Goal: Book appointment/travel/reservation

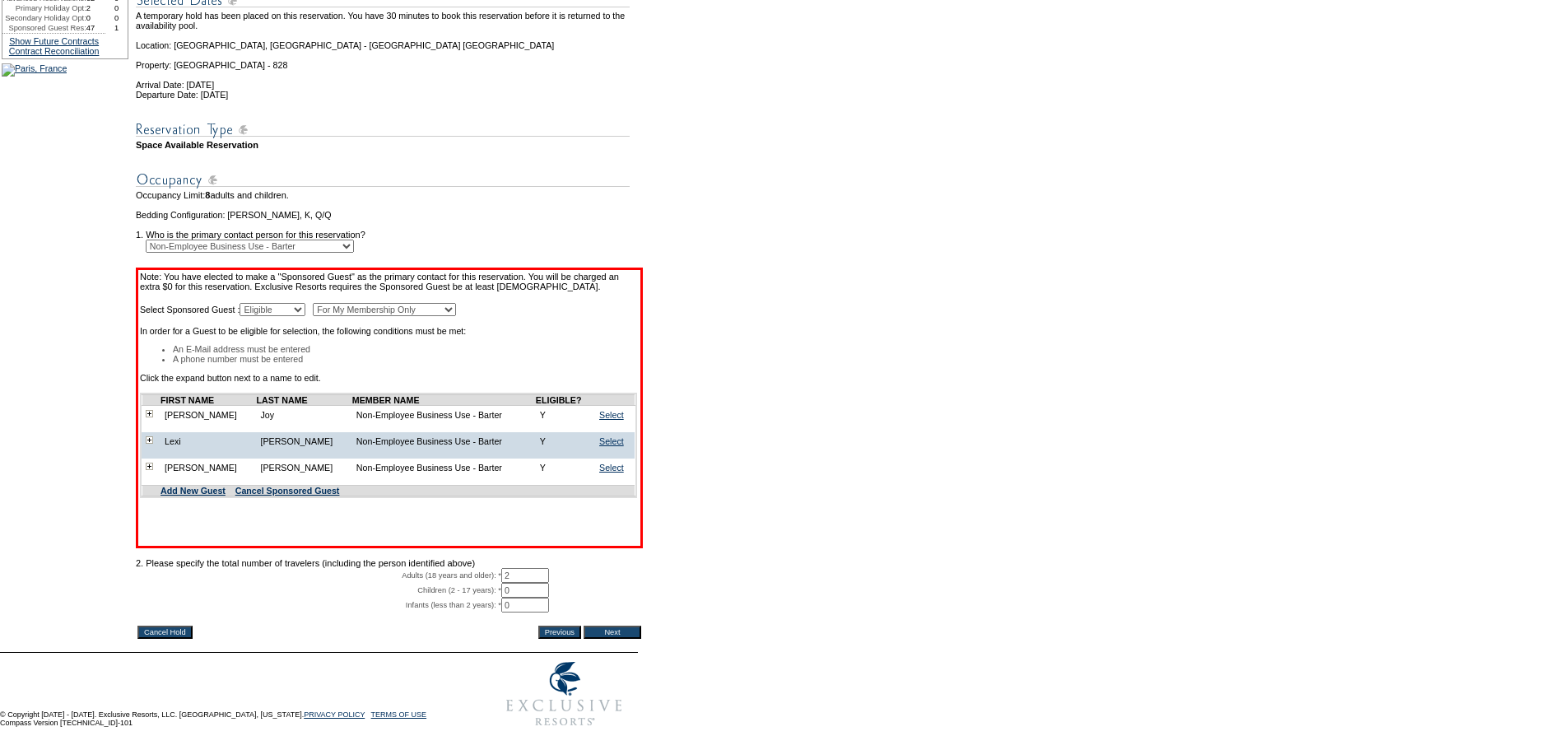
scroll to position [276, 0]
click at [615, 410] on link "Select" at bounding box center [612, 414] width 24 height 10
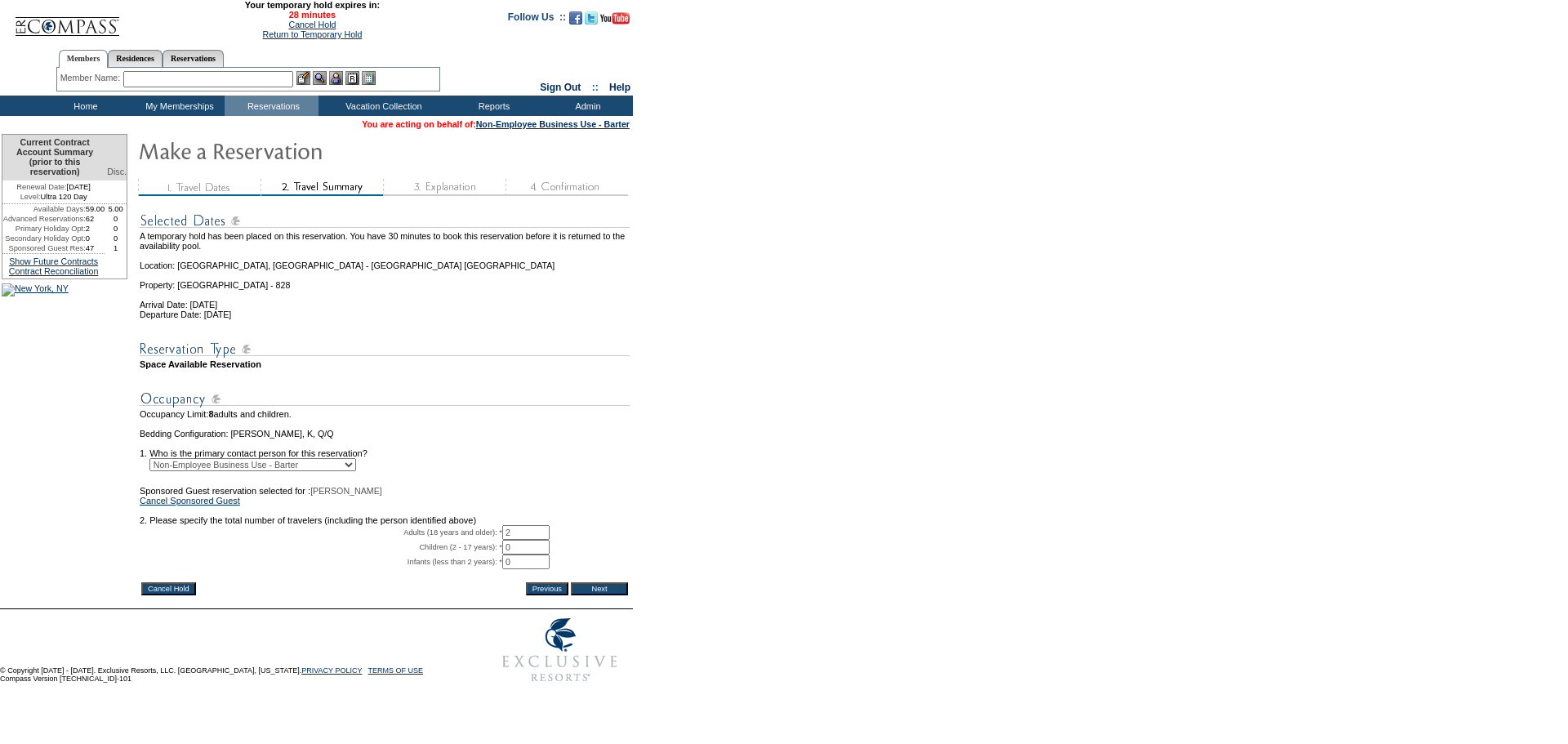
click at [617, 596] on input "Next" at bounding box center [599, 588] width 57 height 13
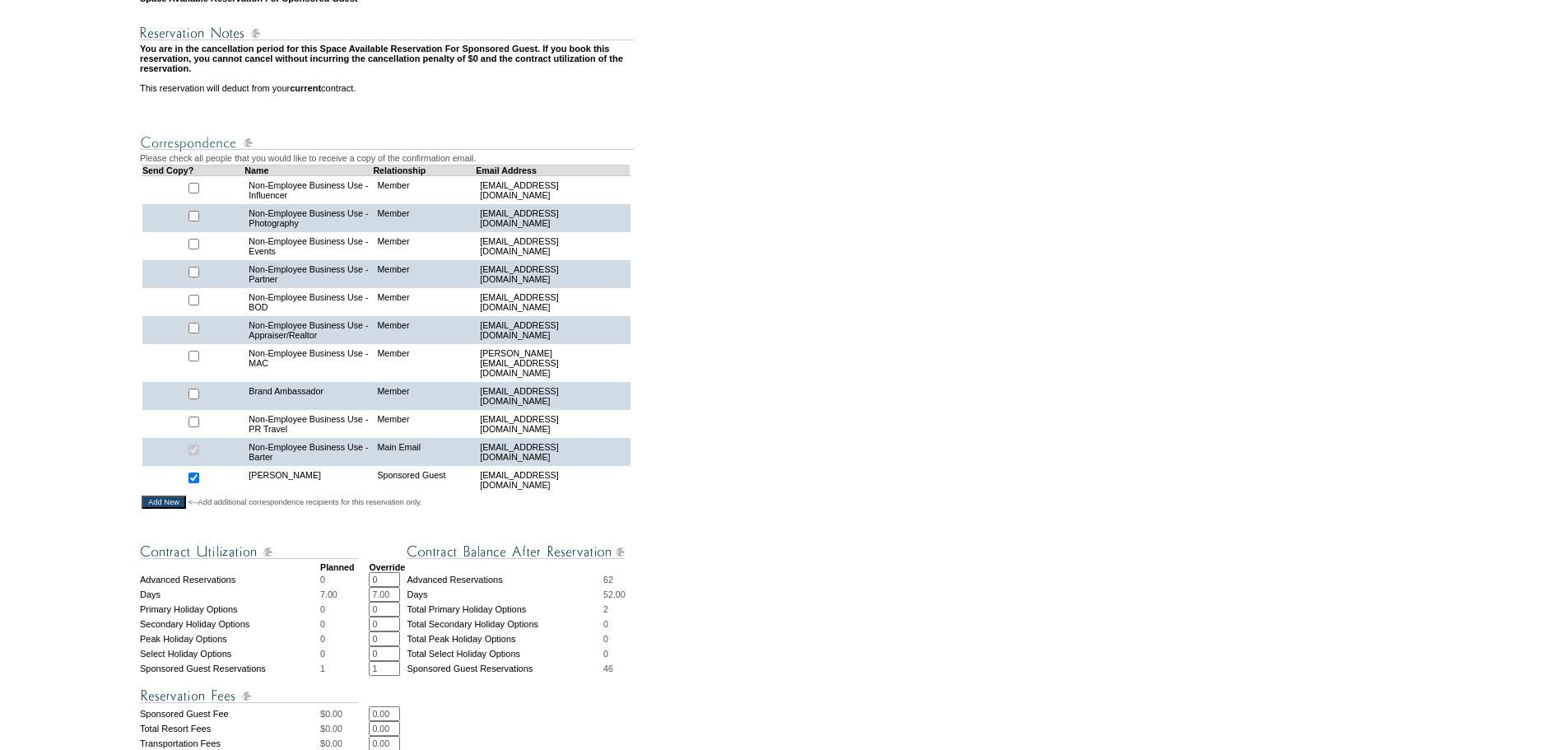
scroll to position [828, 0]
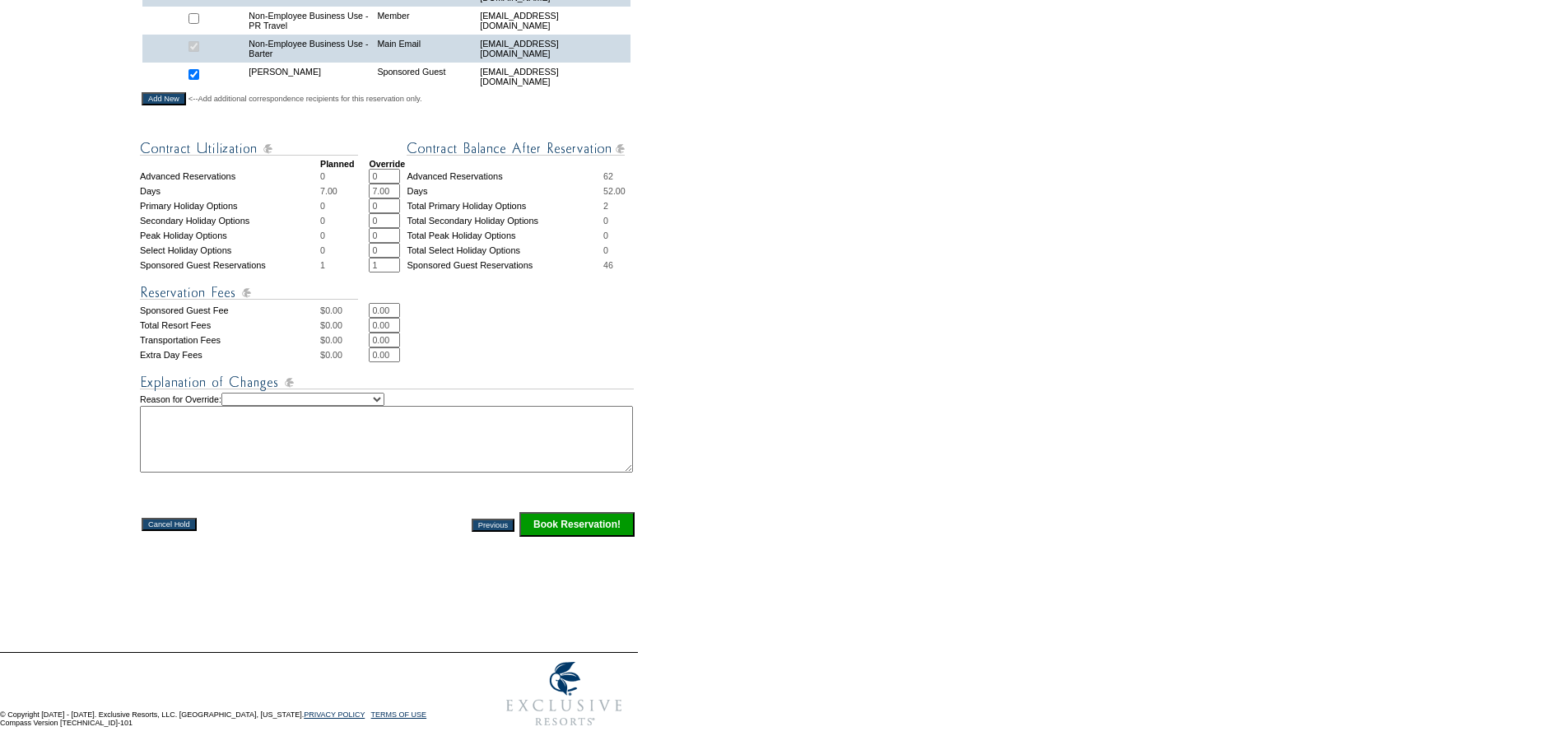
click at [384, 393] on select "Creating Continuous Stay Days Rebooked After Cancellation Editing Occupant Expe…" at bounding box center [303, 399] width 163 height 13
select select "1036"
click at [244, 393] on select "Creating Continuous Stay Days Rebooked After Cancellation Editing Occupant Expe…" at bounding box center [303, 399] width 163 height 13
click at [324, 431] on textarea at bounding box center [386, 439] width 493 height 67
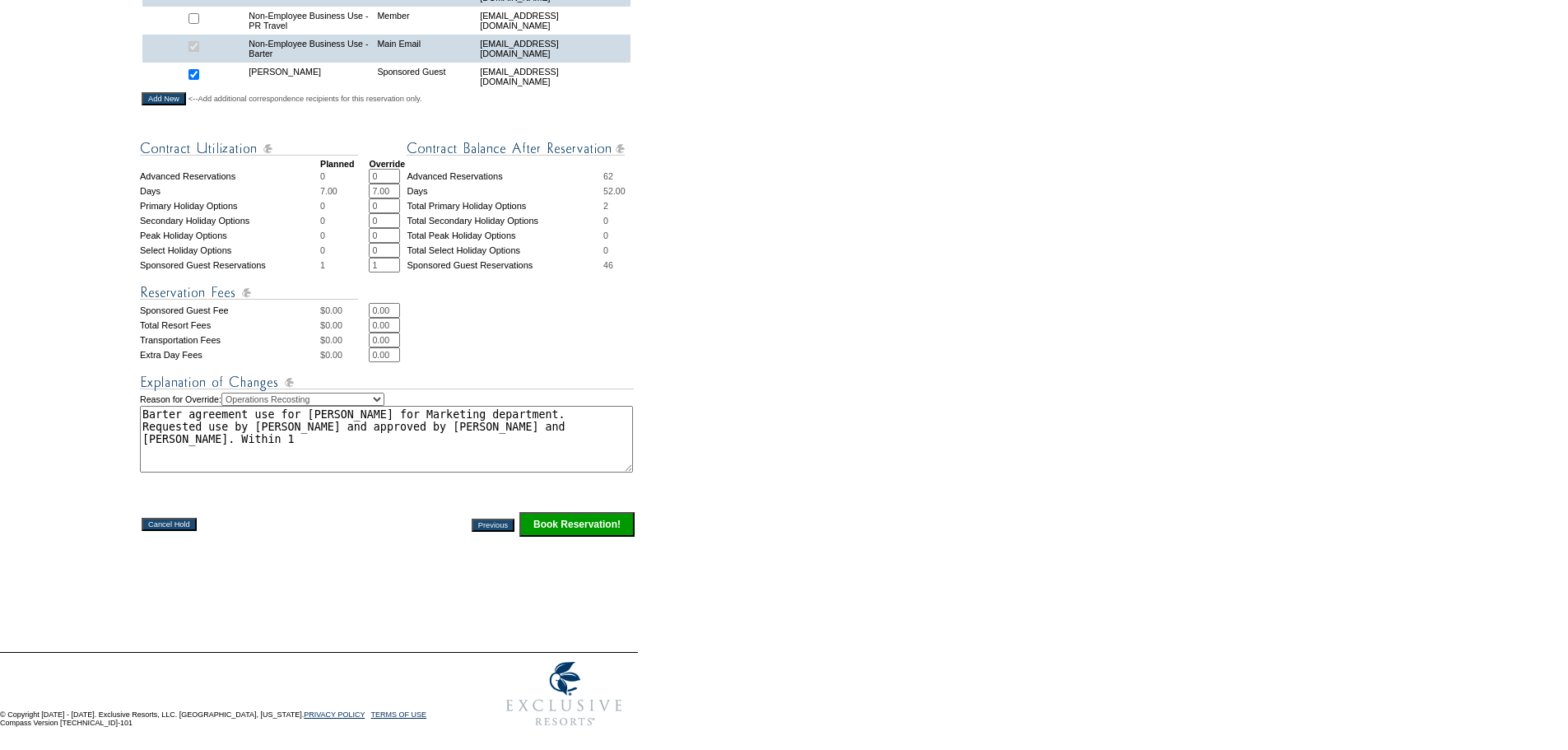
click at [587, 416] on textarea "Barter agreement use for [PERSON_NAME] for Marketing department. Requested use …" at bounding box center [386, 439] width 493 height 67
click at [541, 332] on td "0.00 * *" at bounding box center [502, 339] width 267 height 15
click at [409, 432] on textarea "Barter agreement use for [PERSON_NAME] for Marketing department. Requested use …" at bounding box center [386, 439] width 493 height 67
click at [289, 444] on textarea "Barter agreement use for [PERSON_NAME] for Marketing department. Requested use …" at bounding box center [386, 439] width 493 height 67
click at [438, 437] on textarea "Barter agreement use for [PERSON_NAME] for Marketing department. Requested use …" at bounding box center [386, 439] width 493 height 67
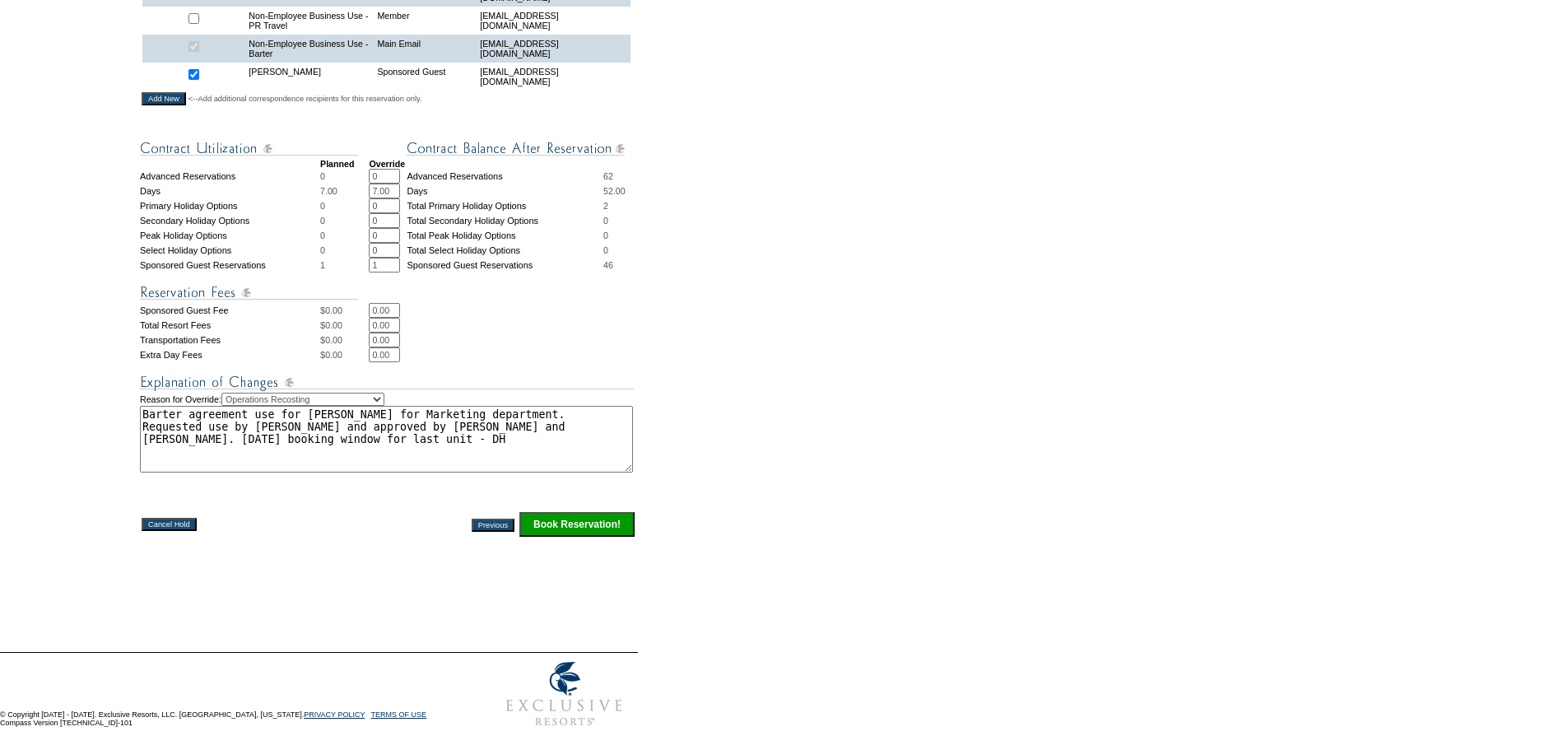
click at [341, 431] on textarea "Barter agreement use for [PERSON_NAME] for Marketing department. Requested use …" at bounding box center [386, 439] width 493 height 67
click at [344, 429] on textarea "Barter agreement use for [PERSON_NAME] for Marketing department. Requested use …" at bounding box center [386, 439] width 493 height 67
type textarea "Barter agreement use for [PERSON_NAME] for Marketing department. Requested use …"
drag, startPoint x: 392, startPoint y: 421, endPoint x: -72, endPoint y: 355, distance: 468.7
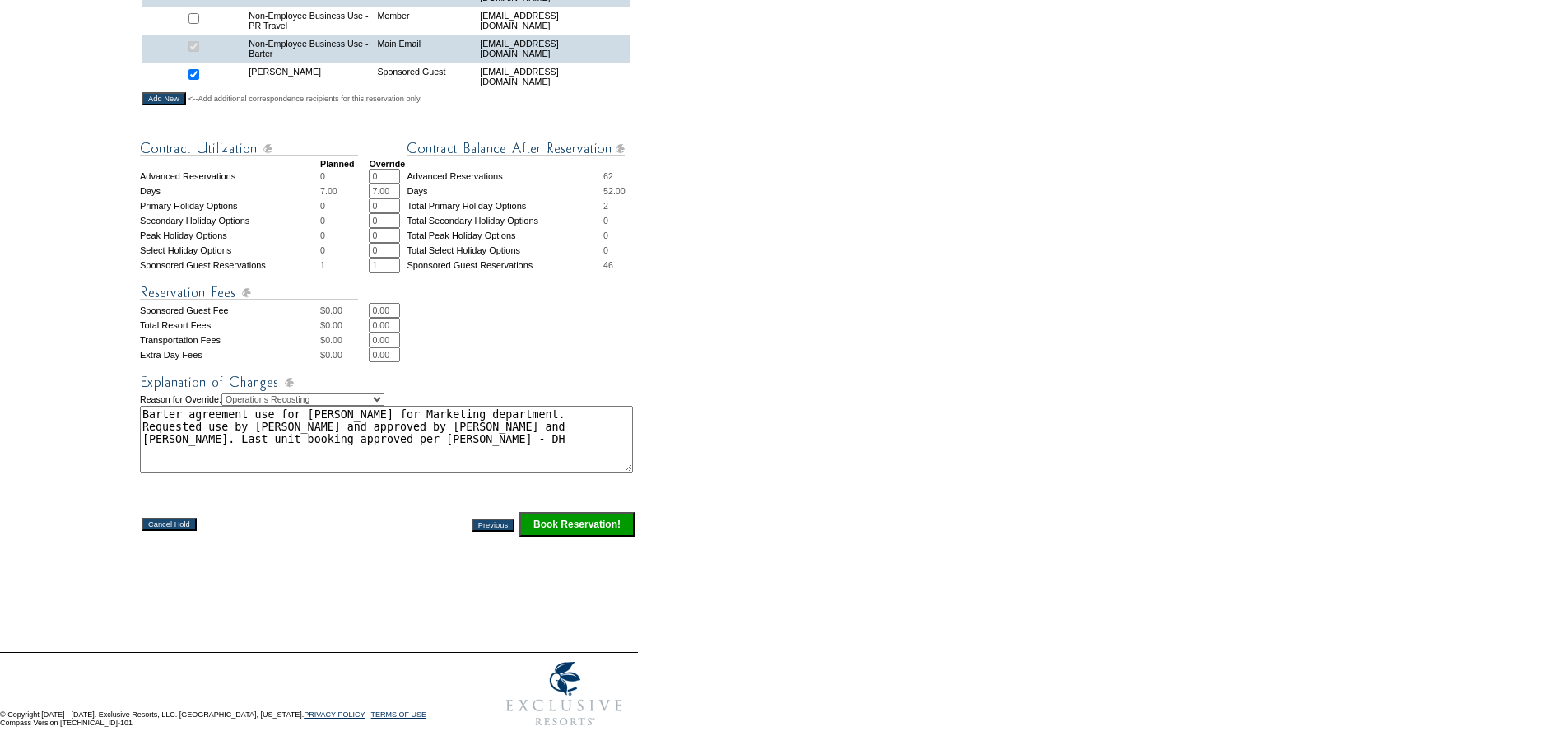
click at [607, 523] on input "Book Reservation!" at bounding box center [577, 524] width 115 height 24
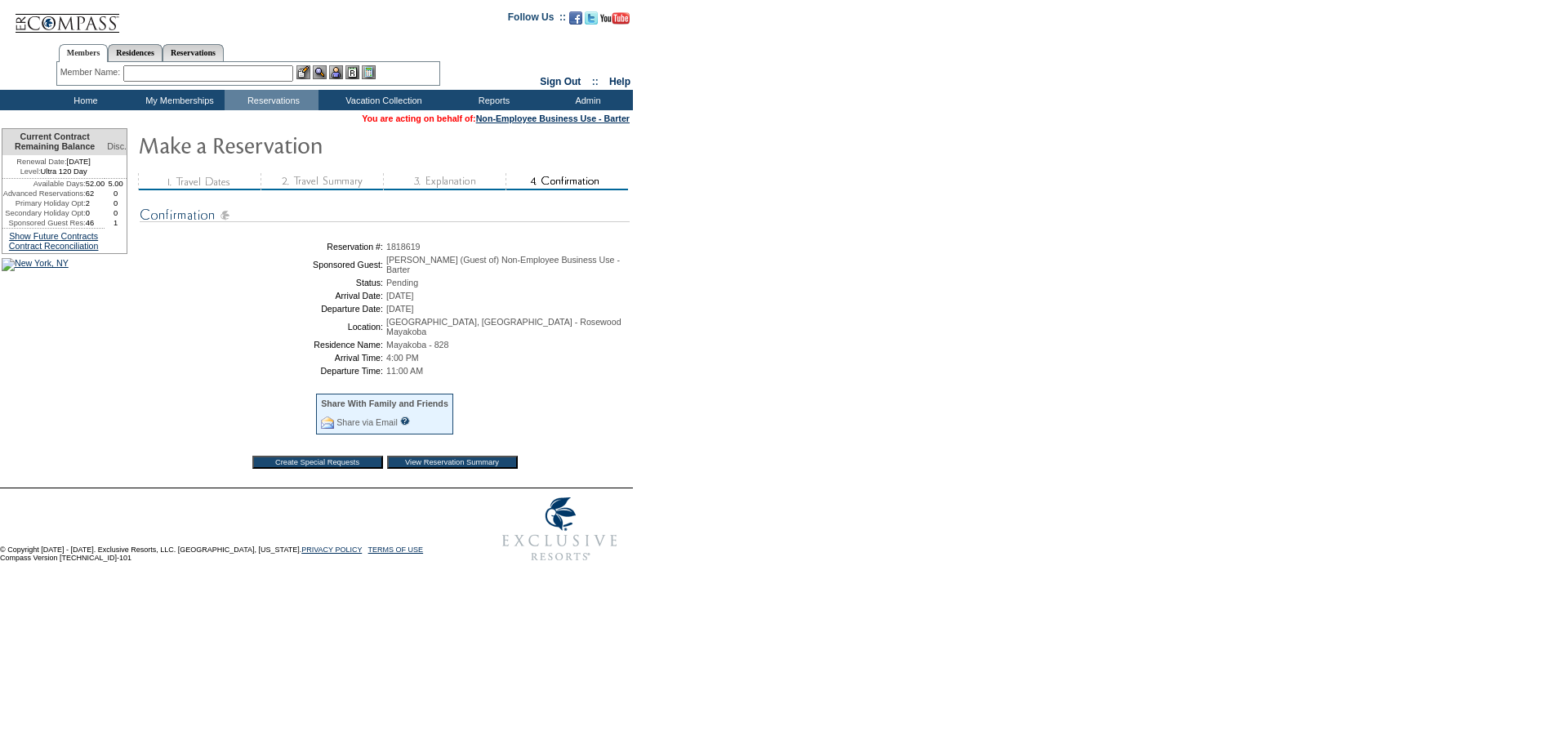
click at [358, 473] on table "Create Special Requests View Reservation Summary" at bounding box center [385, 462] width 274 height 22
click at [363, 469] on input "Create Special Requests" at bounding box center [318, 462] width 131 height 13
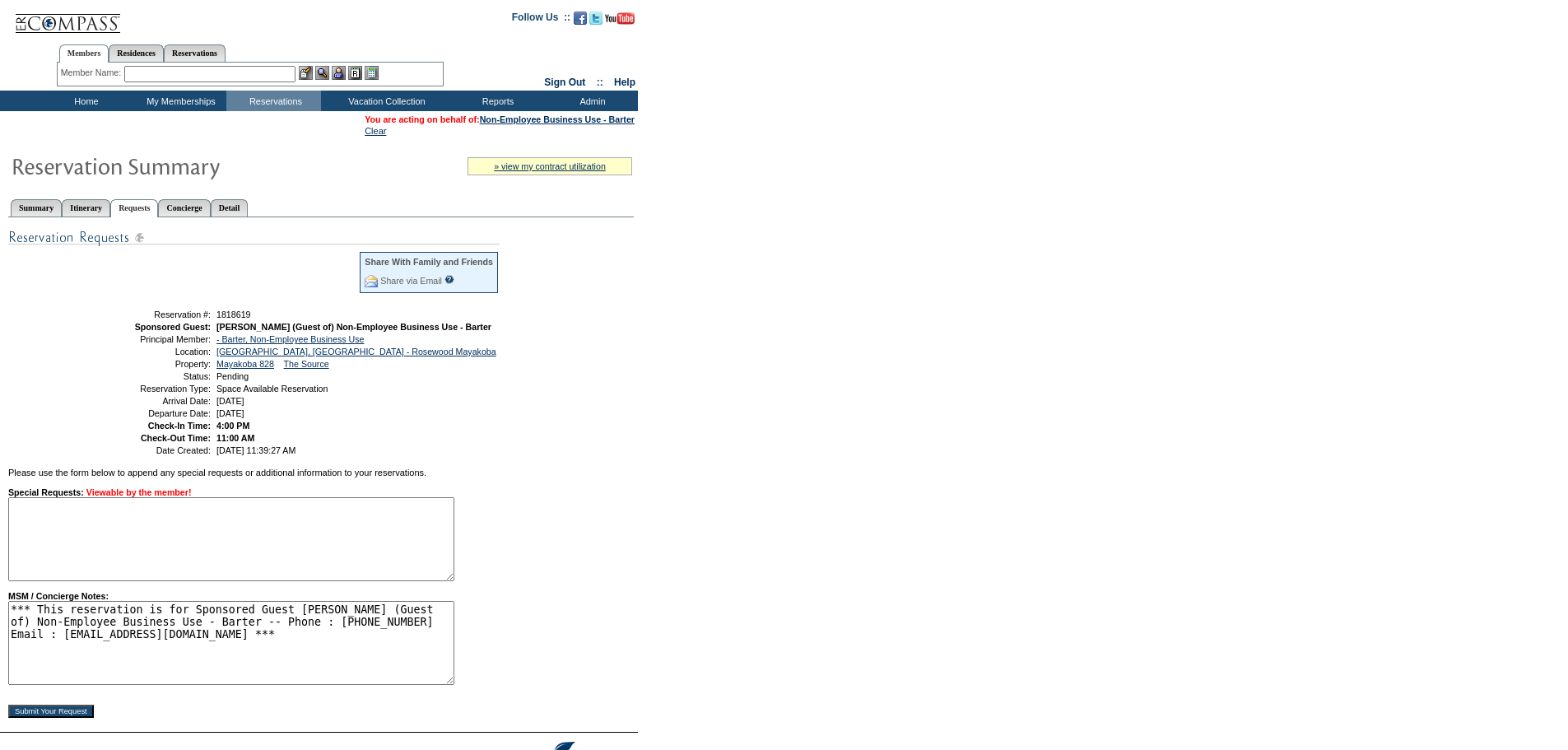
click at [146, 685] on textarea "*** This reservation is for Sponsored Guest [PERSON_NAME] (Guest of) Non-Employ…" at bounding box center [231, 643] width 446 height 84
paste textarea "Barter agreement use for [PERSON_NAME] for Marketing department. Requested use …"
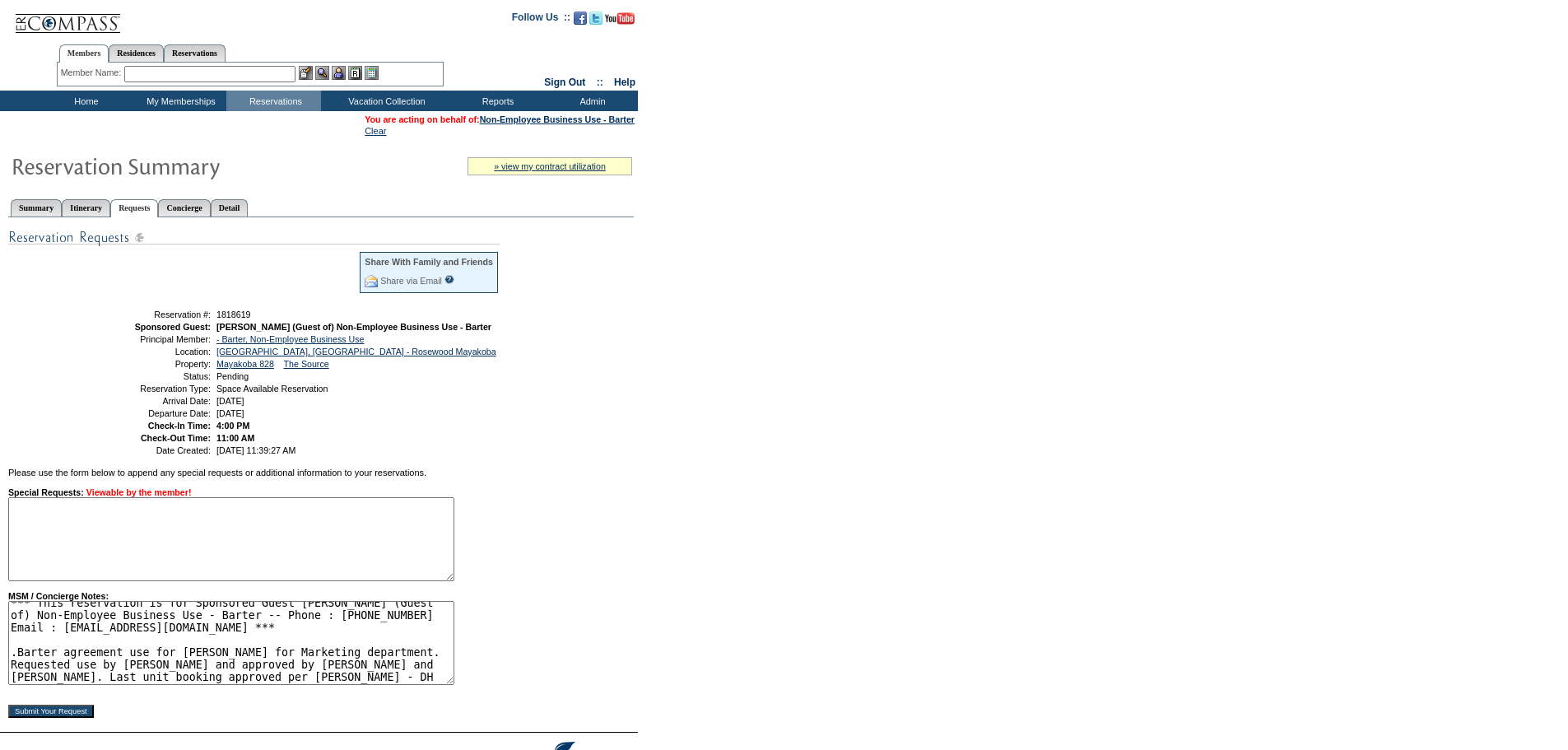
click at [14, 681] on textarea "*** This reservation is for Sponsored Guest [PERSON_NAME] (Guest of) Non-Employ…" at bounding box center [231, 643] width 446 height 84
type textarea "*** This reservation is for Sponsored Guest [PERSON_NAME] (Guest of) Non-Employ…"
click at [520, 570] on div "Share With Family and Friends Share via Email Share Reservation Information Ple…" at bounding box center [320, 472] width 626 height 510
click at [88, 718] on input "Submit Your Request" at bounding box center [50, 711] width 86 height 13
